Goal: Task Accomplishment & Management: Complete application form

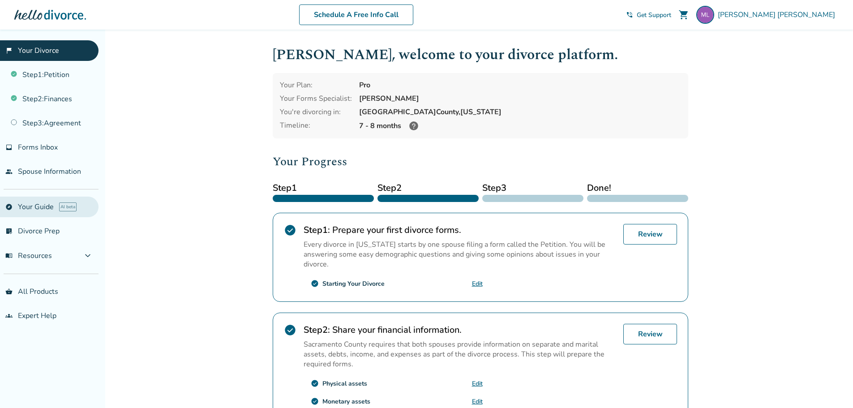
click at [25, 204] on link "explore Your Guide AI beta" at bounding box center [49, 207] width 98 height 21
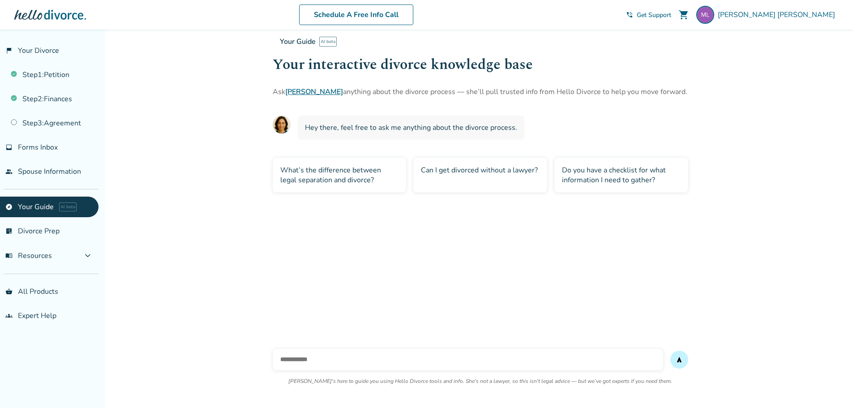
click at [457, 170] on div "Can I get divorced without a lawyer?" at bounding box center [480, 175] width 134 height 35
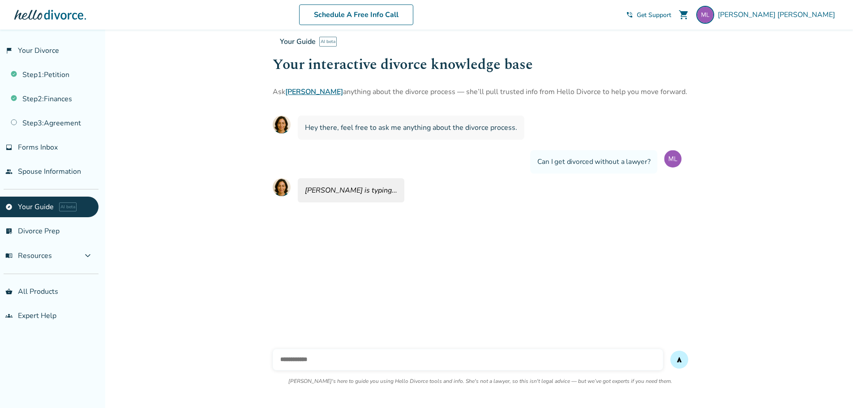
scroll to position [30, 0]
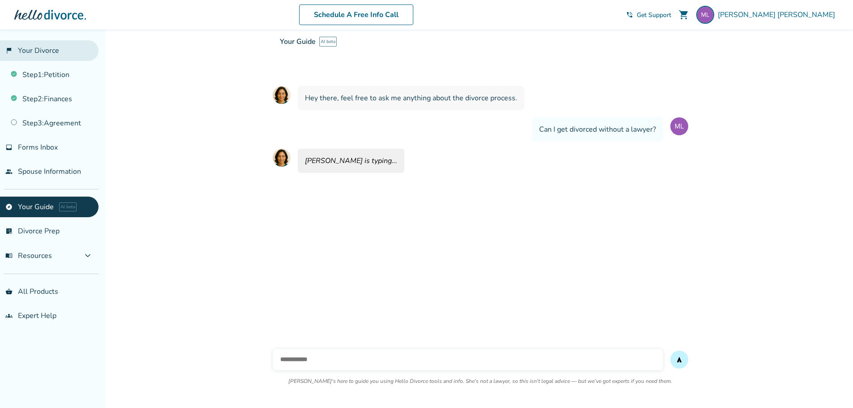
click at [46, 51] on link "flag_2 Your Divorce" at bounding box center [49, 50] width 98 height 21
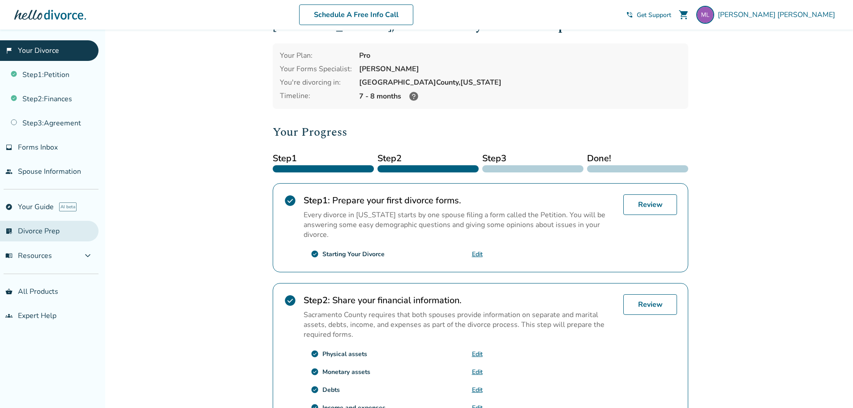
click at [57, 228] on link "list_alt_check Divorce Prep" at bounding box center [49, 231] width 98 height 21
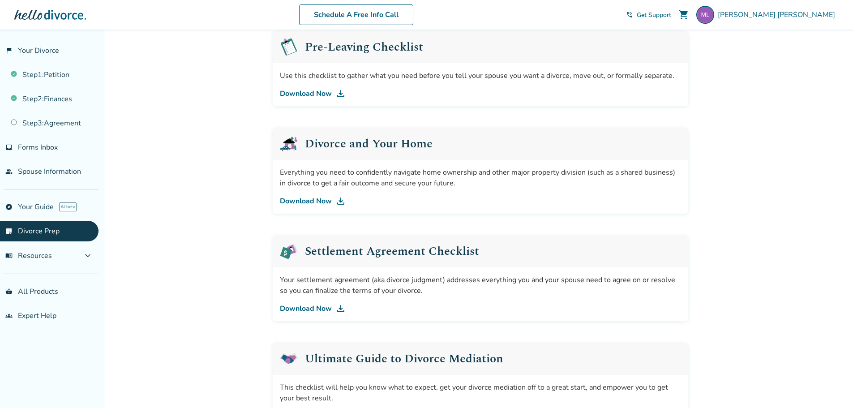
scroll to position [275, 0]
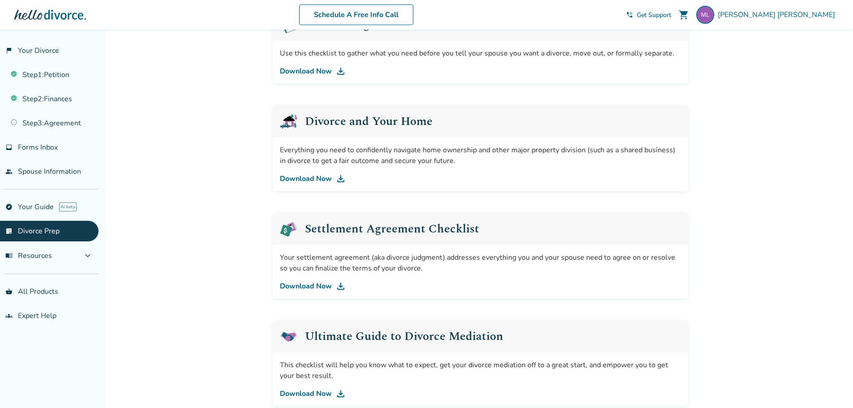
click at [304, 288] on link "Download Now" at bounding box center [480, 286] width 401 height 11
click at [68, 68] on link "Step 1 : Petition" at bounding box center [49, 74] width 98 height 21
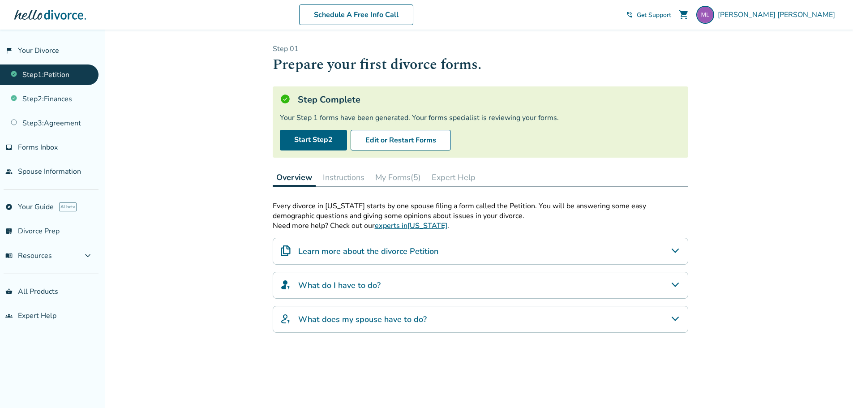
click at [389, 174] on button "My Forms (5)" at bounding box center [398, 177] width 53 height 18
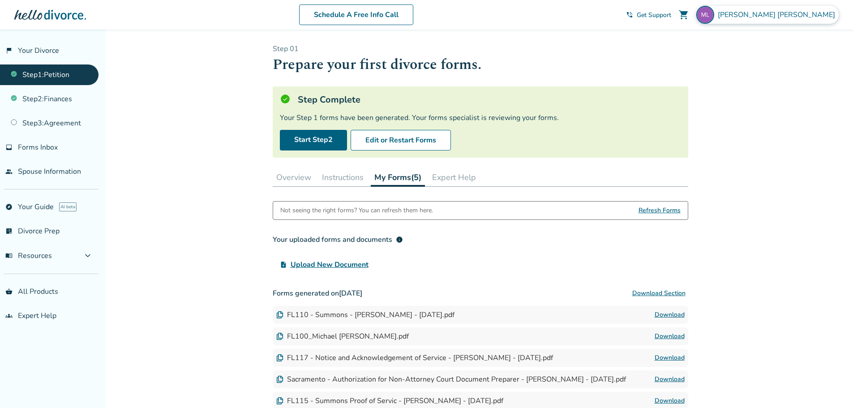
click at [814, 13] on span "Michael Lewis" at bounding box center [778, 15] width 121 height 10
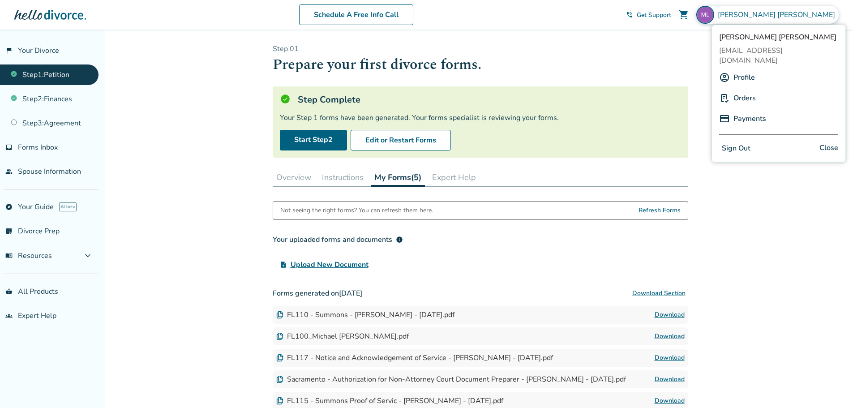
click at [739, 142] on button "Sign Out" at bounding box center [736, 148] width 34 height 13
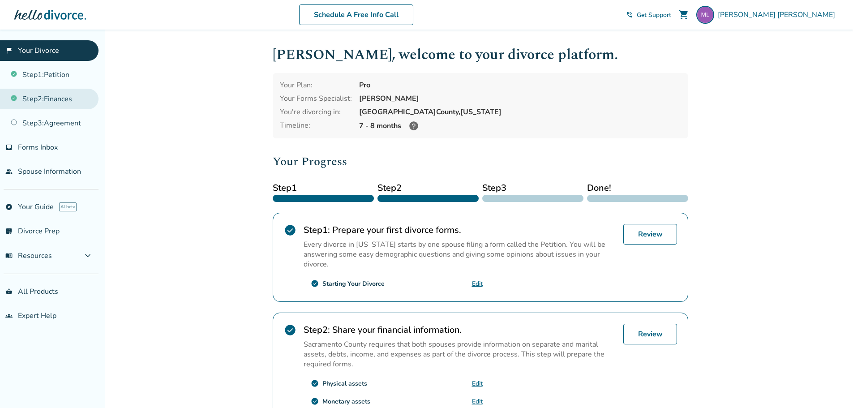
click at [67, 101] on link "Step 2 : Finances" at bounding box center [49, 99] width 98 height 21
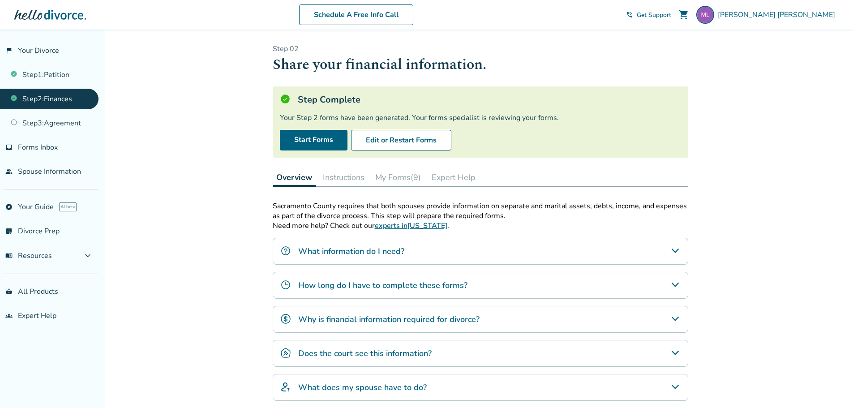
click at [395, 177] on button "My Forms (9)" at bounding box center [398, 177] width 53 height 18
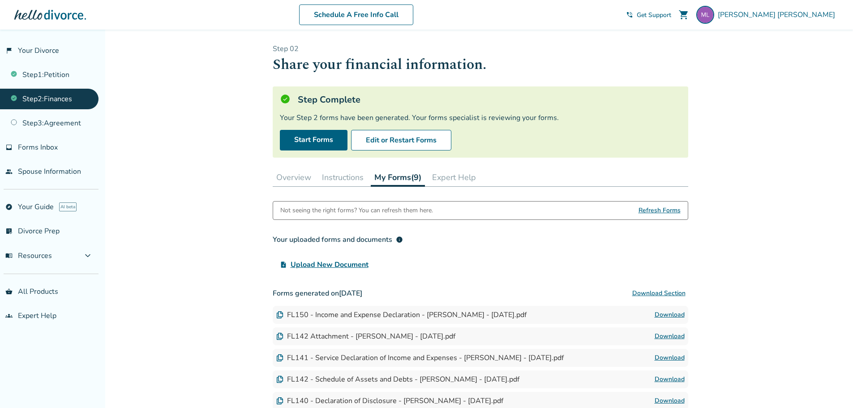
click at [342, 266] on span "Upload New Document" at bounding box center [330, 264] width 78 height 11
click at [0, 0] on input "upload_file Upload New Document" at bounding box center [0, 0] width 0 height 0
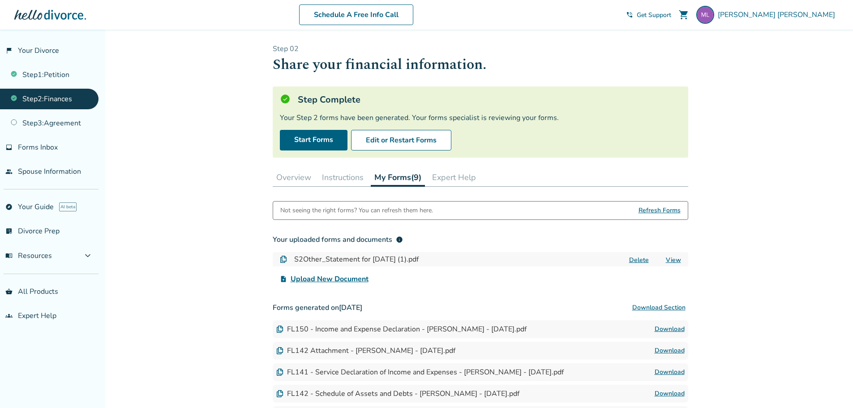
click at [321, 278] on span "Upload New Document" at bounding box center [330, 279] width 78 height 11
click at [0, 0] on input "upload_file Upload New Document" at bounding box center [0, 0] width 0 height 0
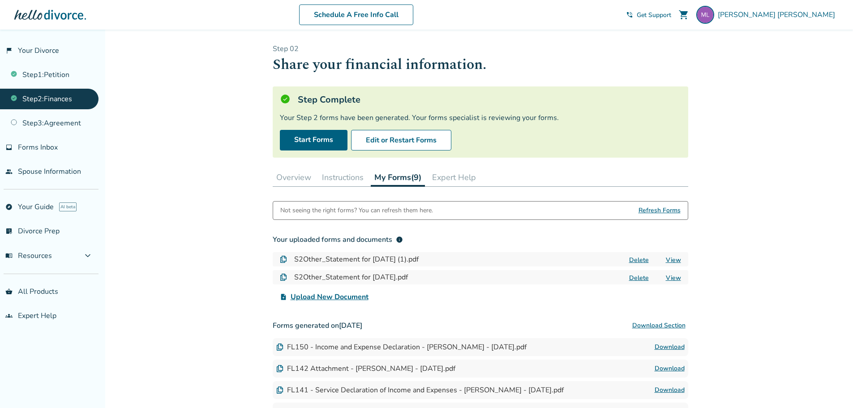
click at [335, 294] on span "Upload New Document" at bounding box center [330, 296] width 78 height 11
click at [0, 0] on input "upload_file Upload New Document" at bounding box center [0, 0] width 0 height 0
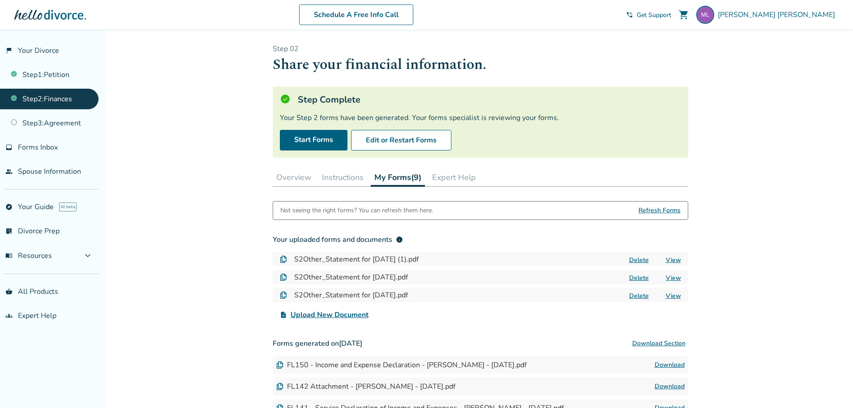
click at [325, 315] on span "Upload New Document" at bounding box center [330, 314] width 78 height 11
click at [0, 0] on input "upload_file Upload New Document" at bounding box center [0, 0] width 0 height 0
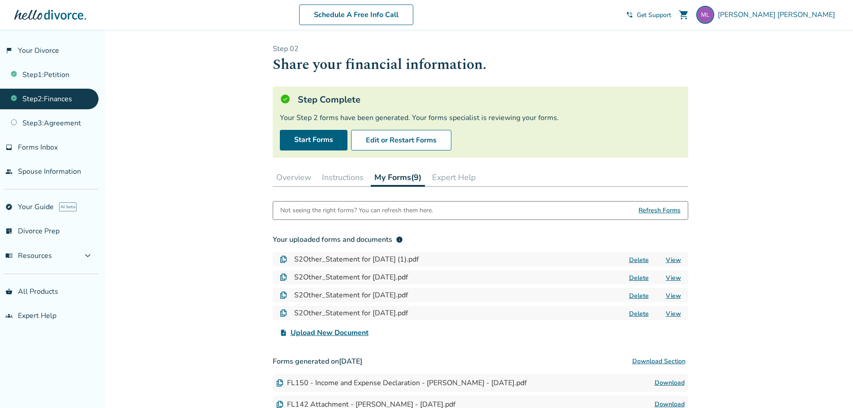
click at [338, 334] on span "Upload New Document" at bounding box center [330, 332] width 78 height 11
click at [0, 0] on input "upload_file Upload New Document" at bounding box center [0, 0] width 0 height 0
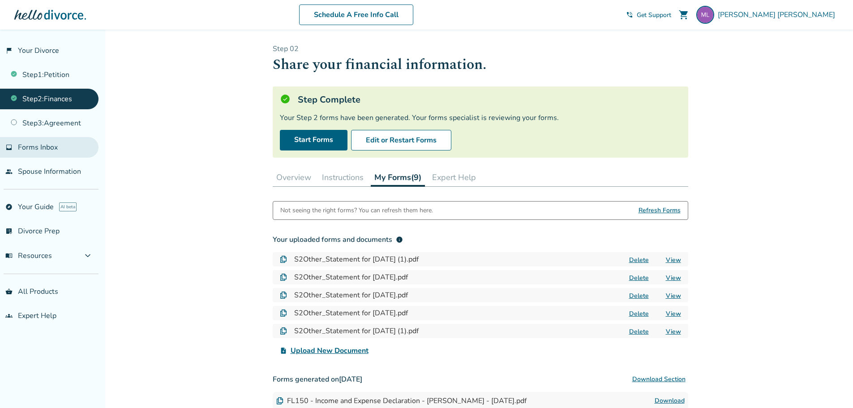
click at [50, 148] on span "Forms Inbox" at bounding box center [38, 147] width 40 height 10
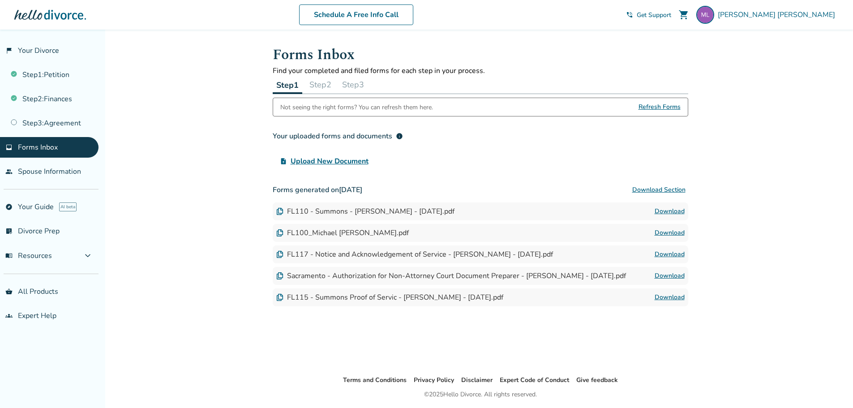
click at [328, 85] on button "Step 2" at bounding box center [320, 85] width 29 height 18
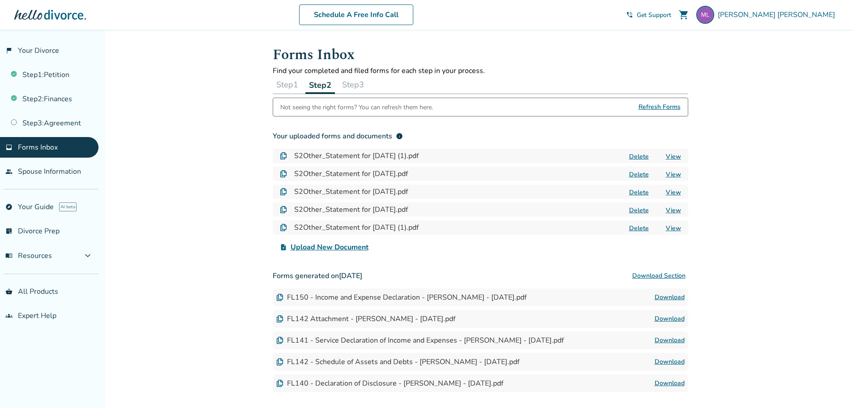
click at [358, 84] on button "Step 3" at bounding box center [352, 85] width 29 height 18
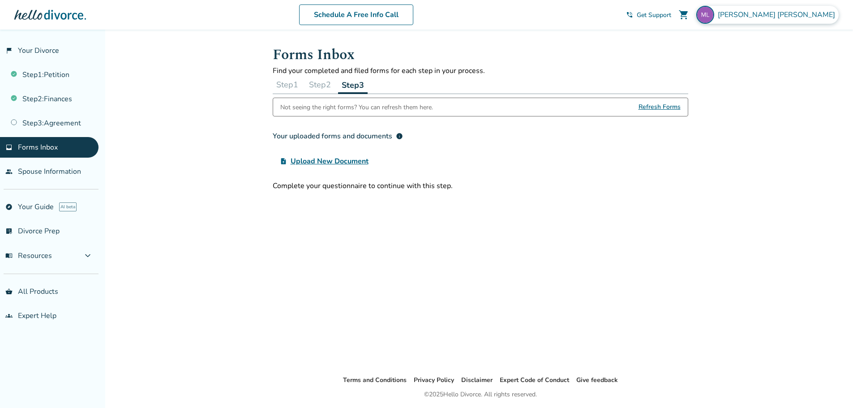
click at [808, 15] on span "Michael Lewis" at bounding box center [778, 15] width 121 height 10
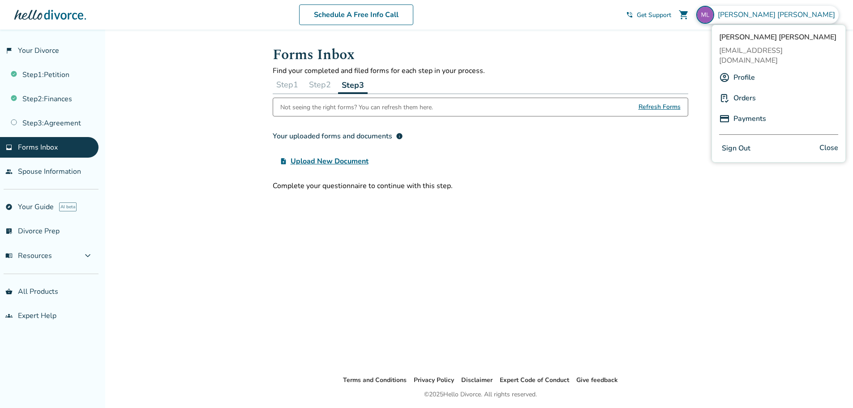
click at [736, 143] on button "Sign Out" at bounding box center [736, 148] width 34 height 13
